Goal: Transaction & Acquisition: Purchase product/service

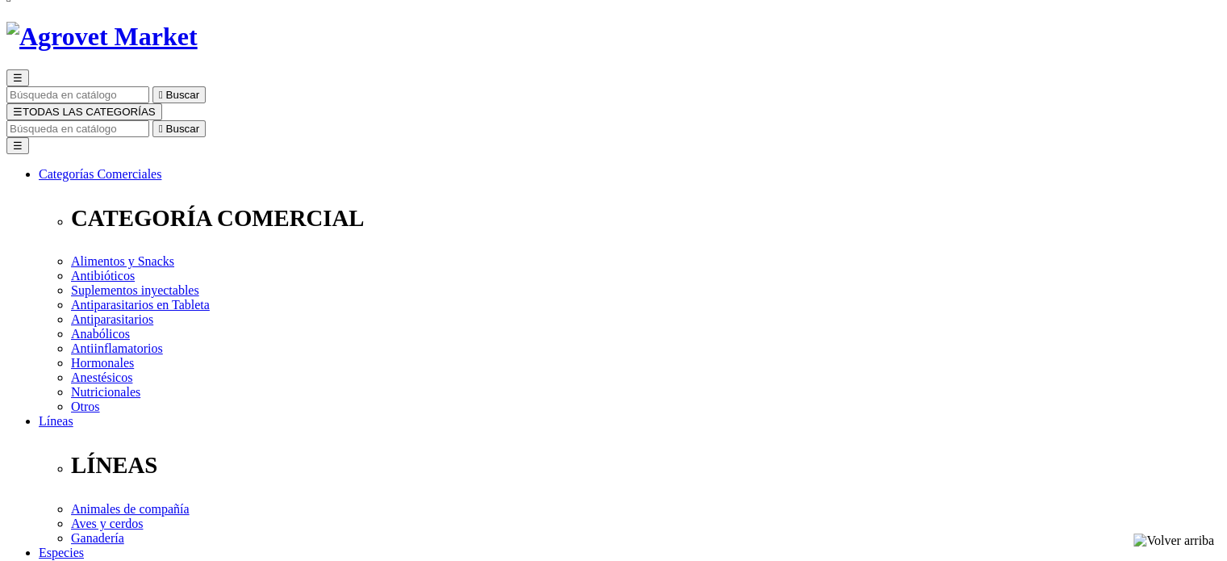
scroll to position [161, 0]
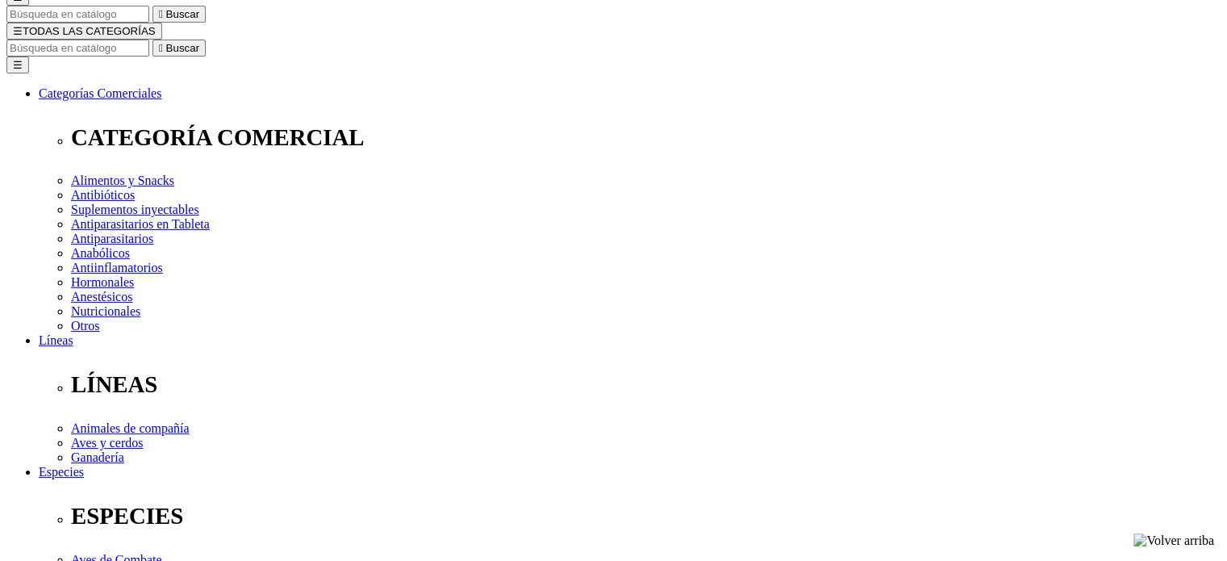
type input "5"
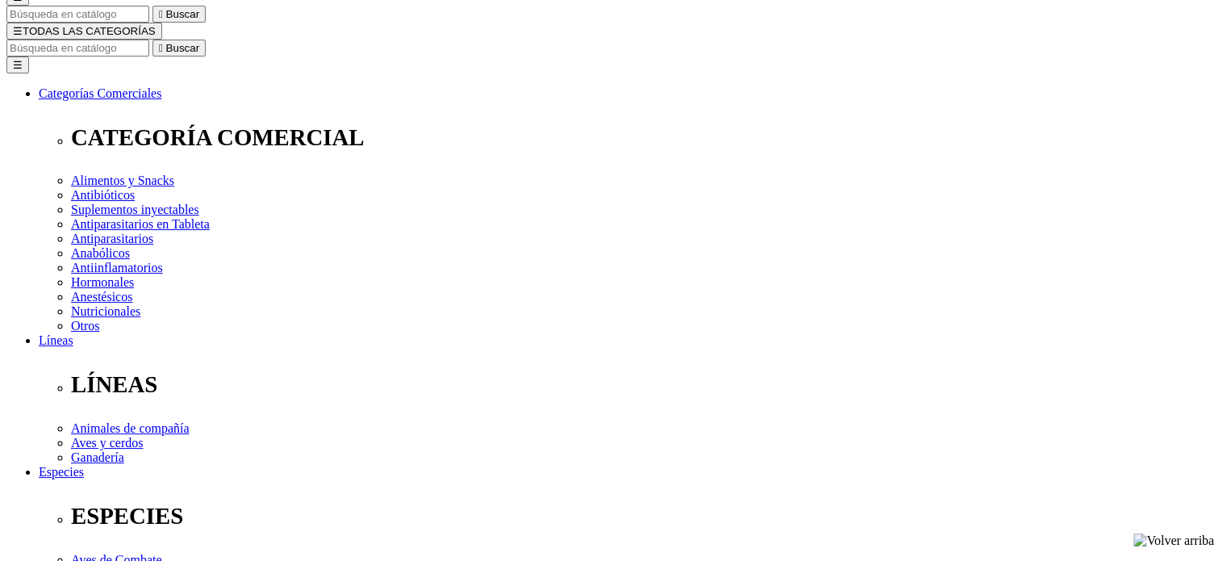
select select "36"
type input "1"
select select "36"
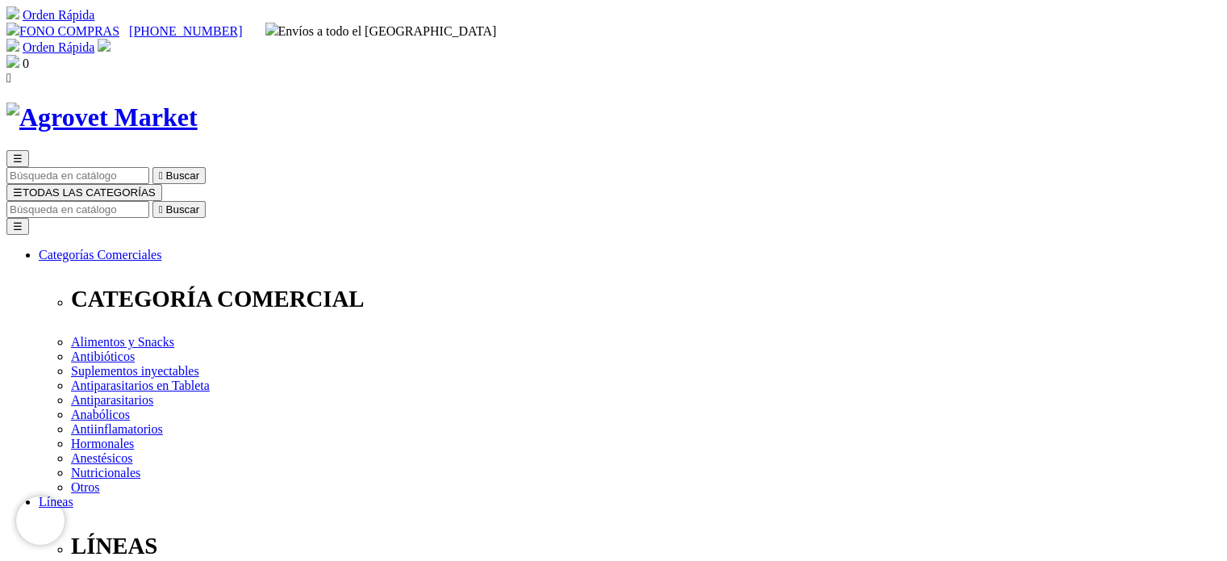
click at [149, 201] on input "Buscar" at bounding box center [77, 209] width 143 height 17
type input "SPARMEC1,3% X500 ML"
click at [480, 203] on icon "" at bounding box center [478, 209] width 4 height 12
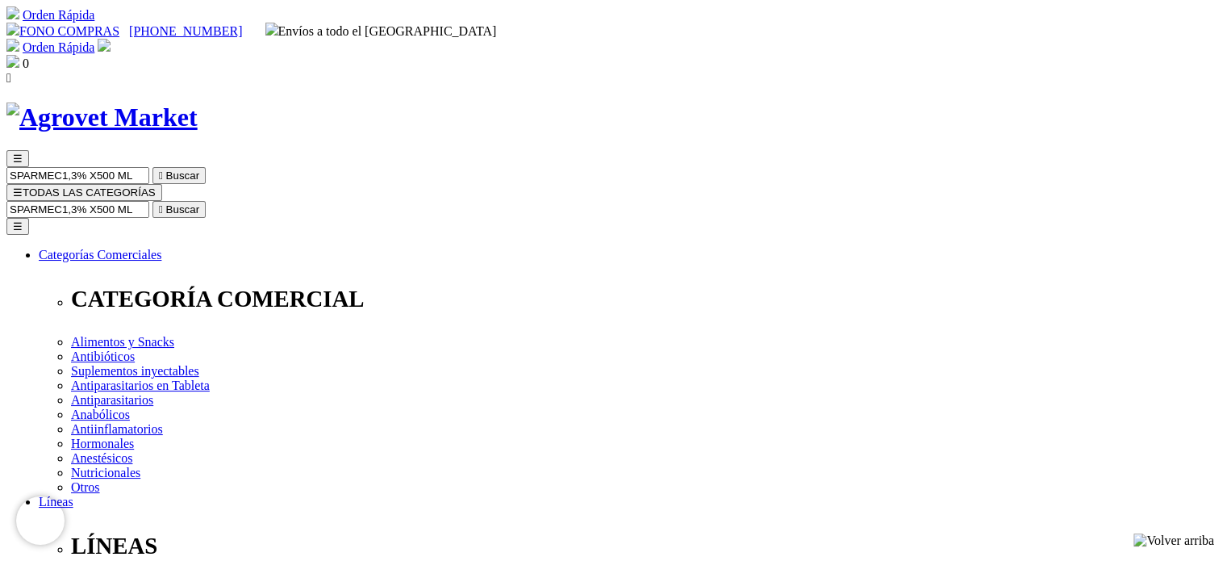
scroll to position [161, 0]
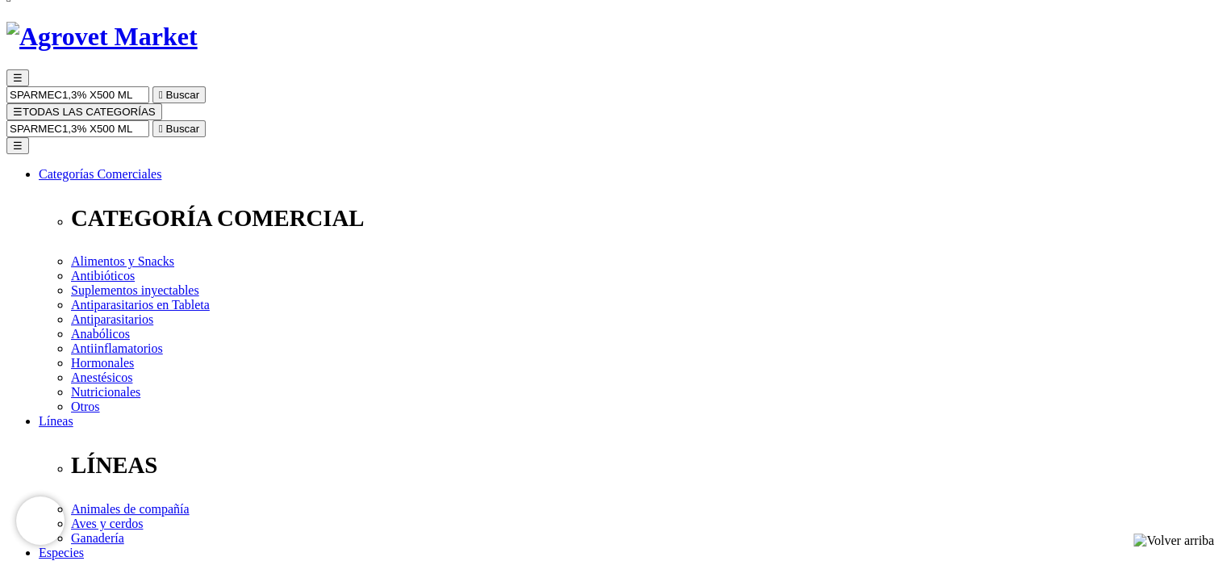
scroll to position [242, 0]
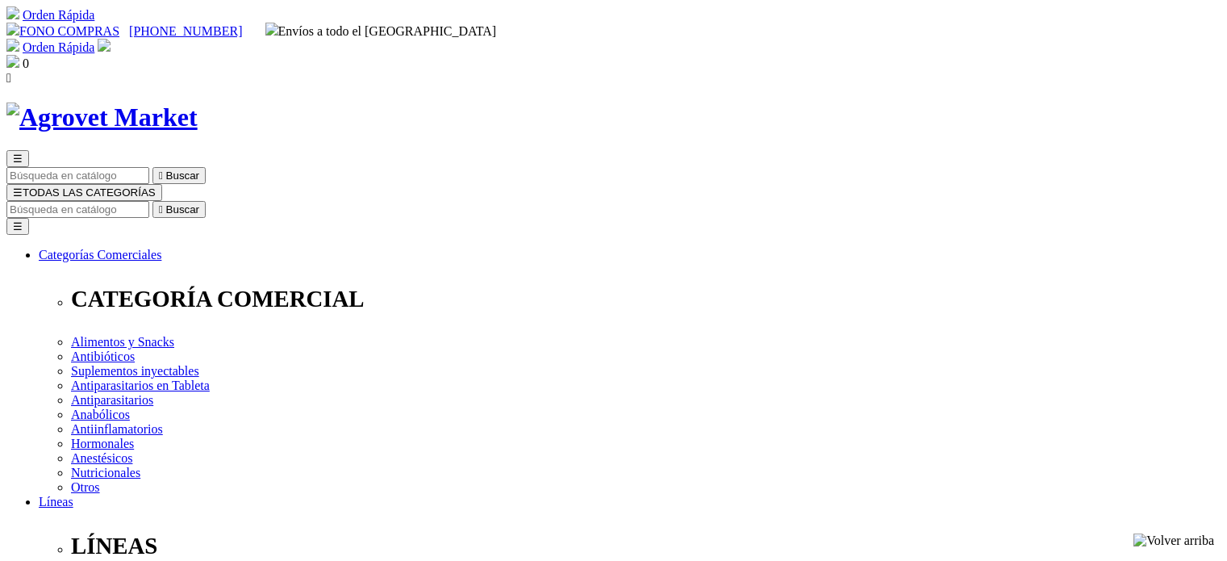
select select "36"
